Goal: Find specific page/section: Find specific page/section

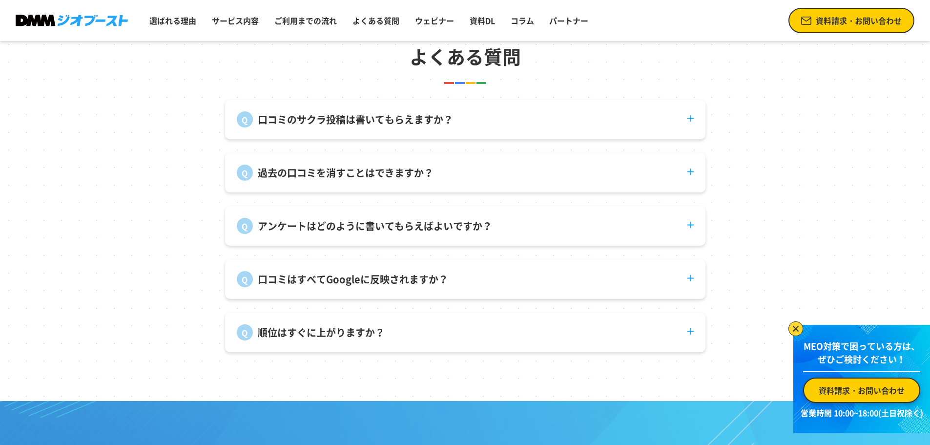
scroll to position [3659, 0]
click at [128, 136] on section "よくある質問 口コミのサクラ投稿は書いてもらえますか？ 弊社で口コミ投稿を代行することはありません。 過去の口コミを消すことはできますか？ 投稿者自身が削除す…" at bounding box center [465, 196] width 930 height 407
click at [827, 30] on link "資料請求・お問い合わせ" at bounding box center [851, 20] width 126 height 25
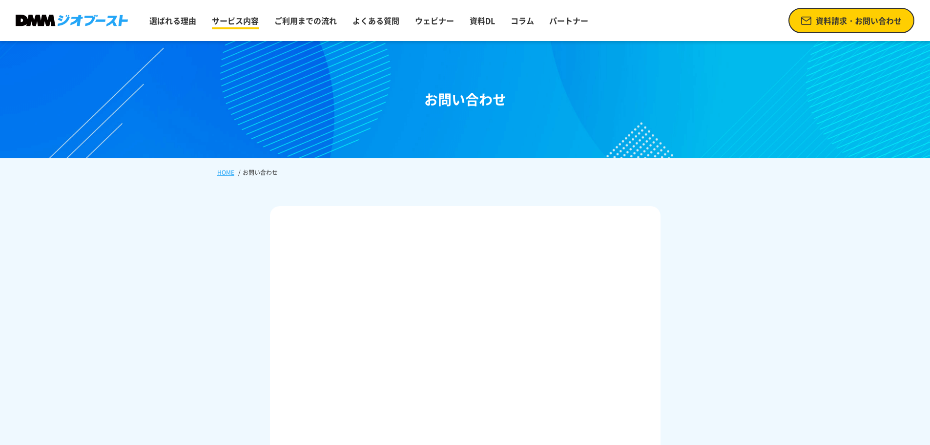
click at [237, 25] on link "サービス内容" at bounding box center [235, 21] width 55 height 20
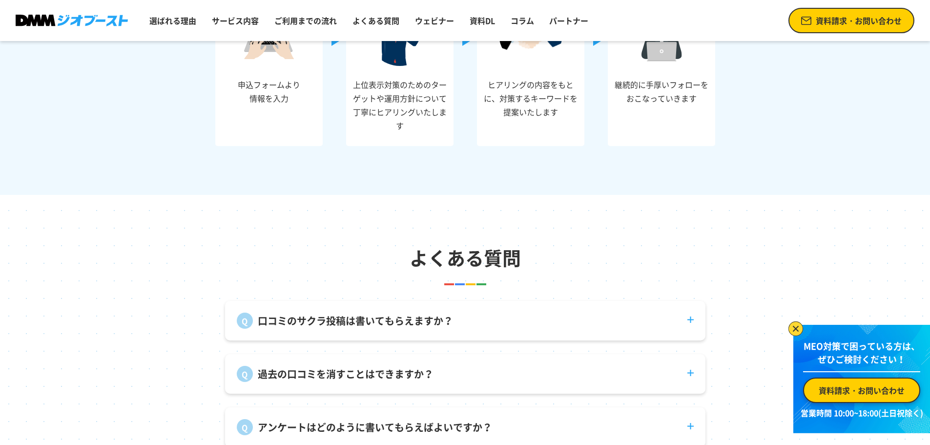
scroll to position [3587, 0]
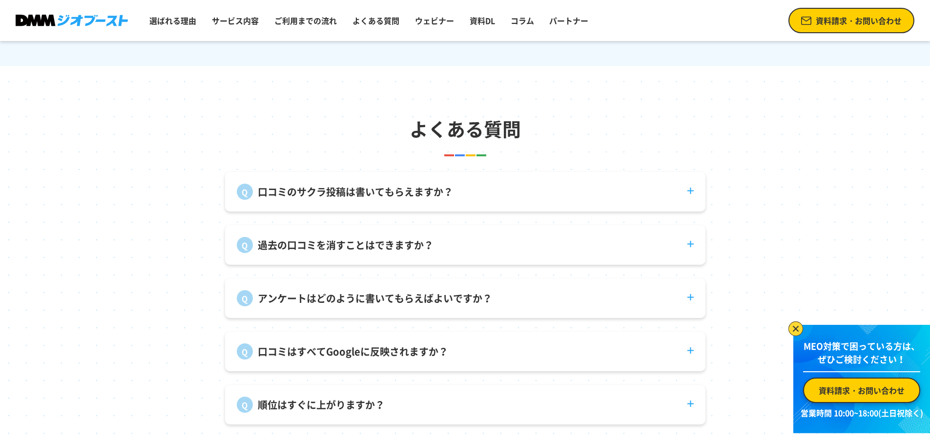
click at [700, 199] on dt "口コミのサクラ投稿は書いてもらえますか？" at bounding box center [465, 186] width 480 height 28
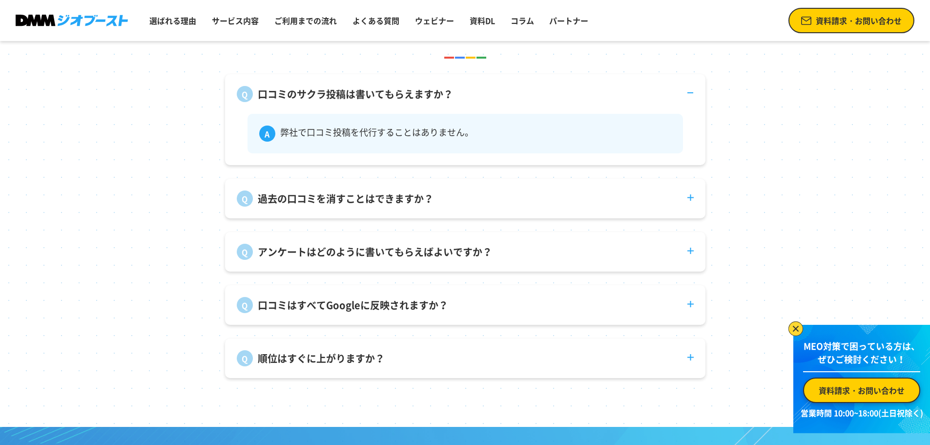
click at [695, 201] on dt "過去の口コミを消すことはできますか？" at bounding box center [465, 193] width 480 height 28
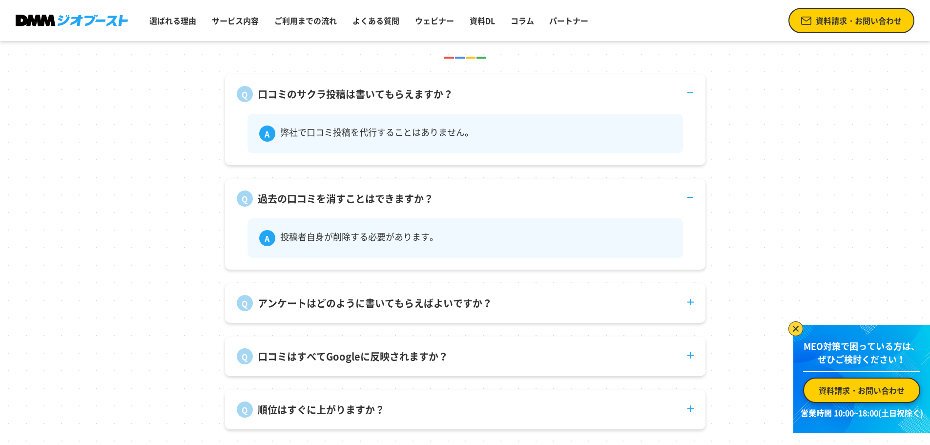
scroll to position [3831, 0]
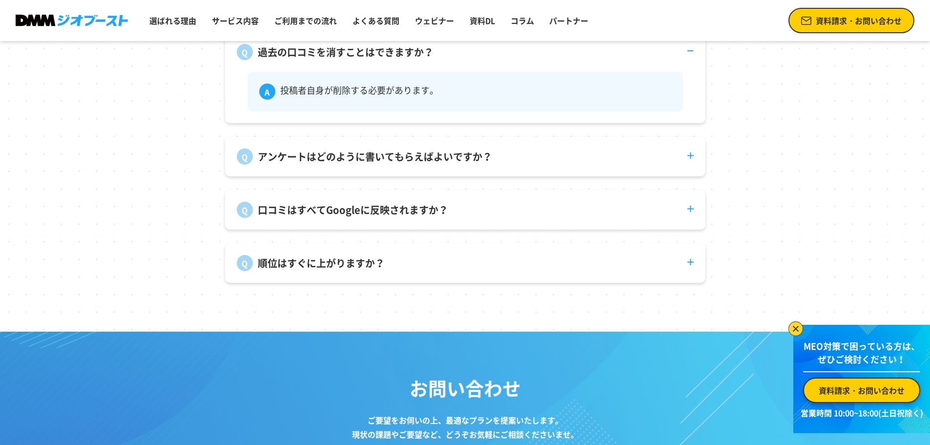
click at [695, 189] on dl "口コミのサクラ投稿は書いてもらえますか？ 弊社で口コミ投稿を代行することはありません。 過去の口コミを消すことはできますか？ 投稿者自身が削除する必要がありま…" at bounding box center [465, 105] width 480 height 355
click at [696, 176] on div "アンケートはどのように書いてもらえばよいですか？ 来店後に積極的にご案内いただくことで回答率が上がります。インセンティブを付ける事例もございます。" at bounding box center [465, 157] width 480 height 40
click at [694, 163] on dt "アンケートはどのように書いてもらえばよいですか？" at bounding box center [465, 151] width 480 height 28
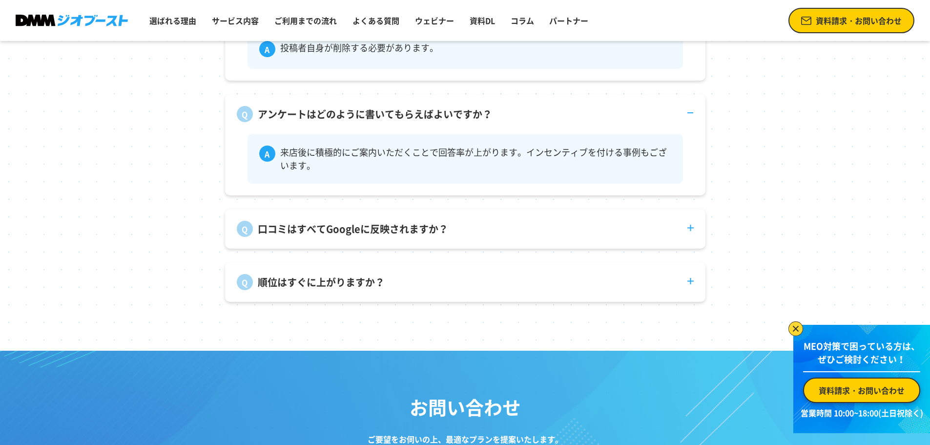
scroll to position [3928, 0]
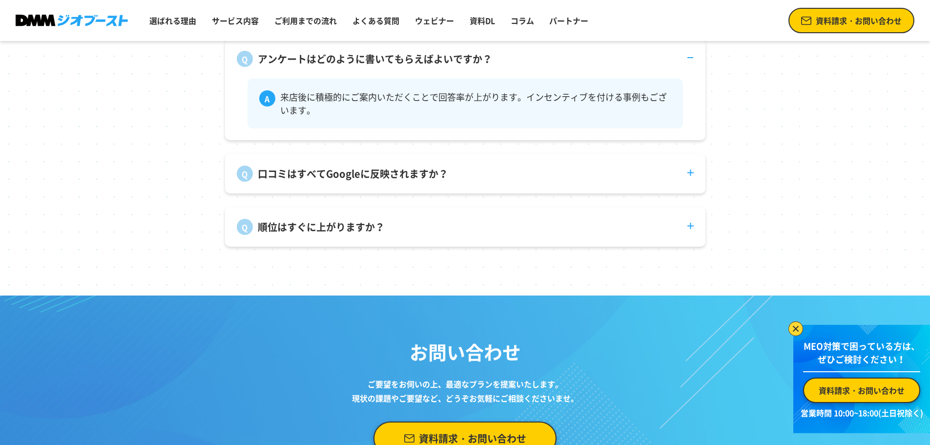
click at [693, 172] on dt "口コミはすべてGoogleに反映されますか？" at bounding box center [465, 168] width 480 height 28
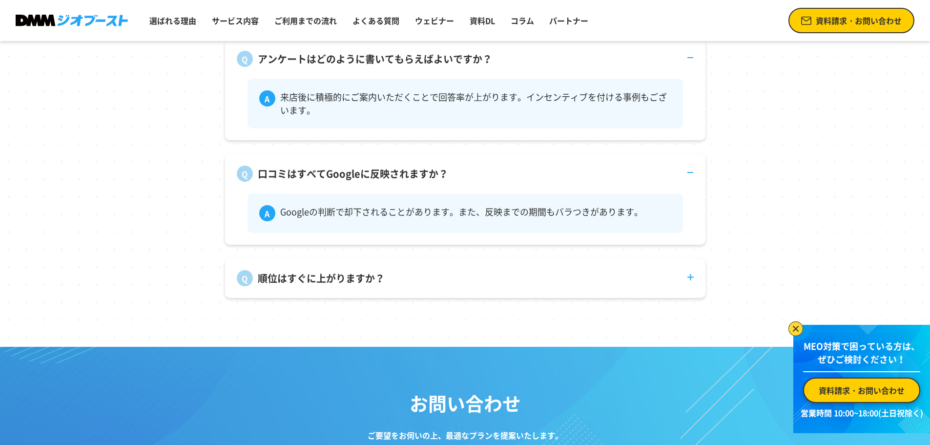
scroll to position [3977, 0]
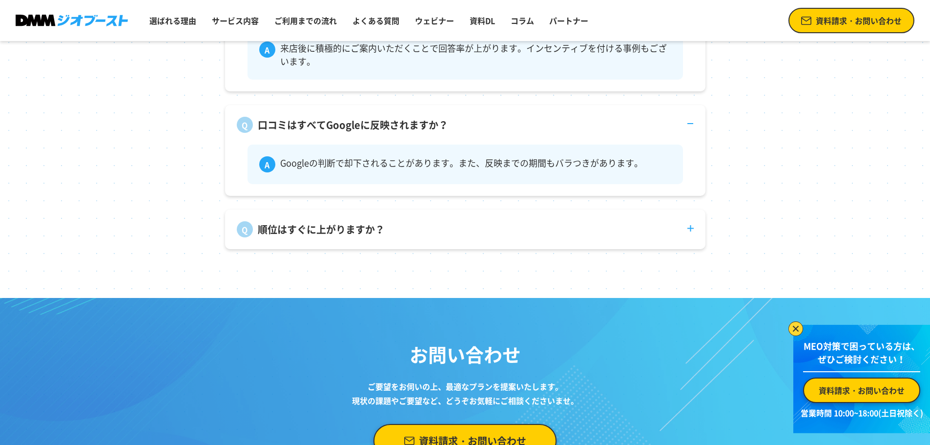
click at [688, 232] on dt "順位はすぐに上がりますか？" at bounding box center [465, 223] width 480 height 28
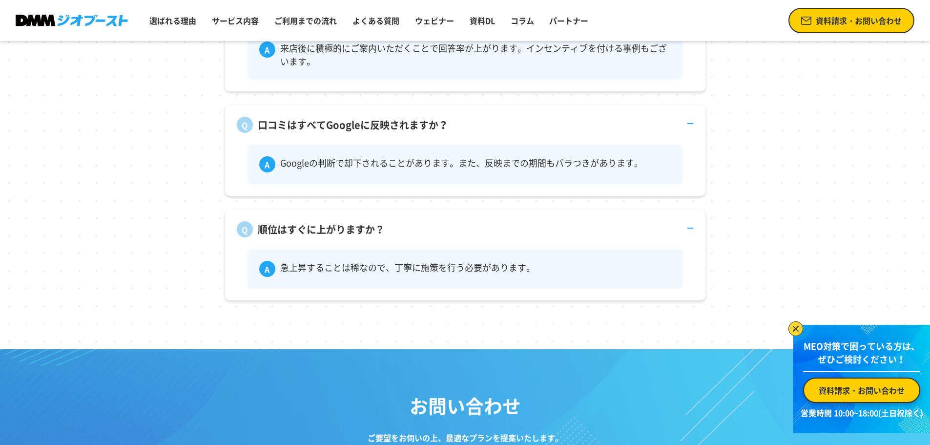
click at [97, 15] on img at bounding box center [72, 21] width 112 height 12
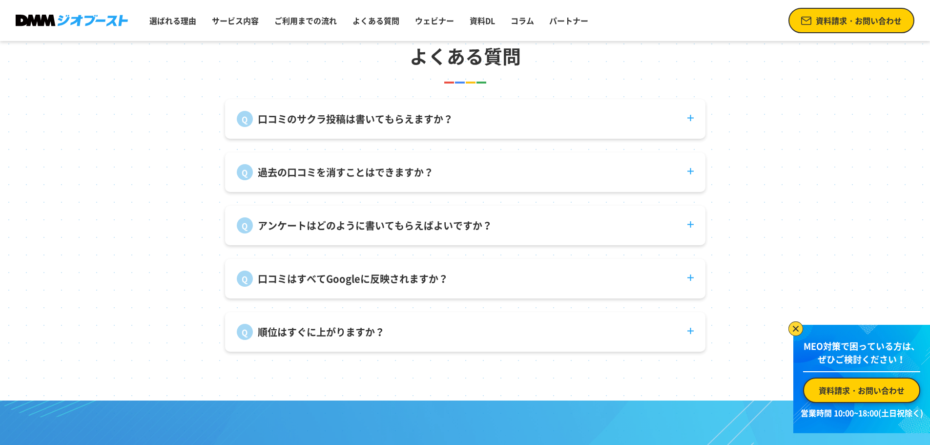
click at [895, 16] on span "資料請求・お問い合わせ" at bounding box center [858, 21] width 86 height 12
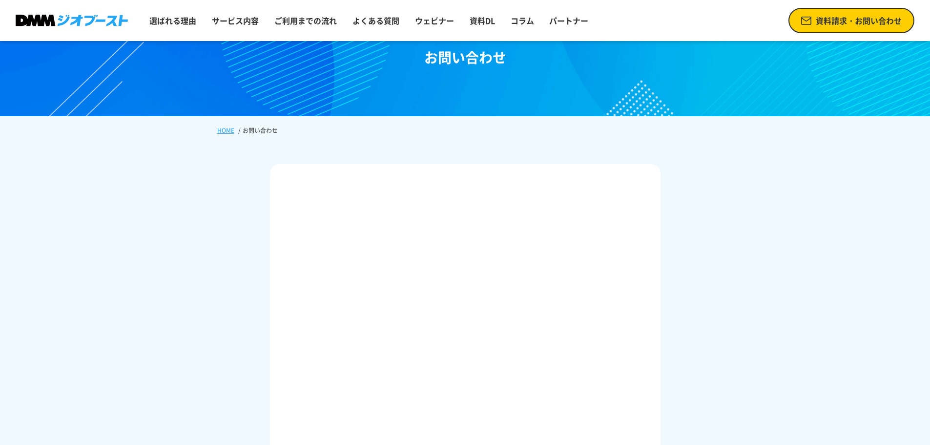
scroll to position [98, 0]
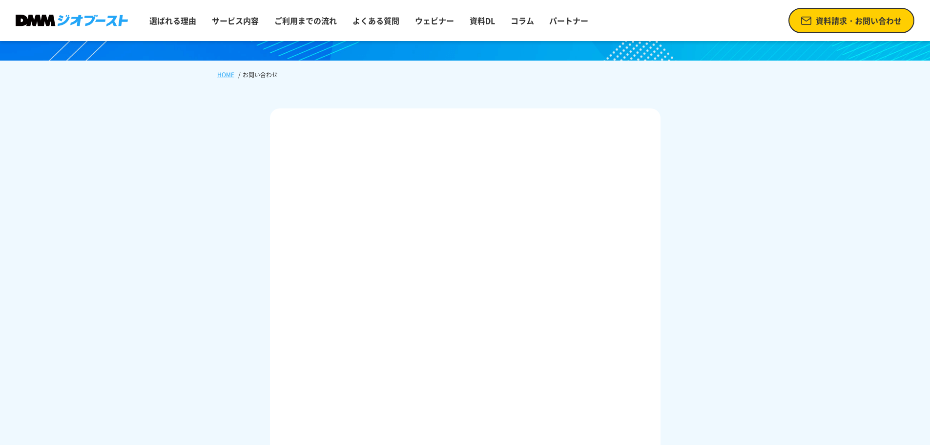
click at [696, 326] on div at bounding box center [465, 421] width 930 height 685
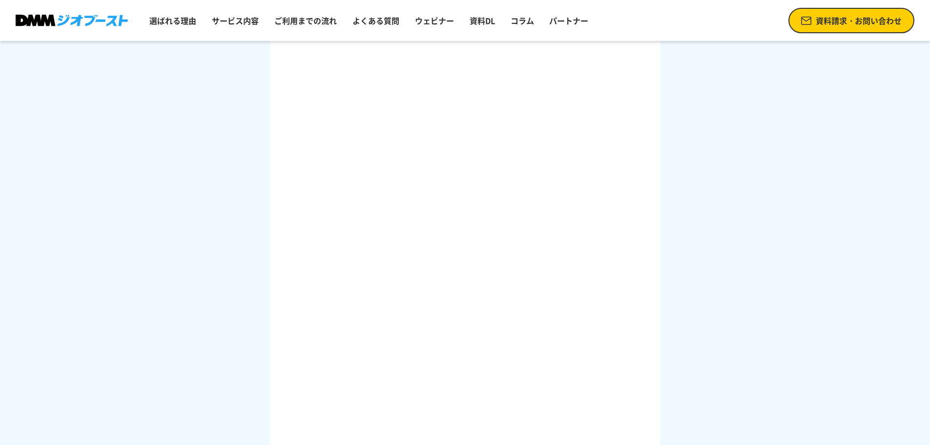
scroll to position [342, 0]
